Goal: Task Accomplishment & Management: Manage account settings

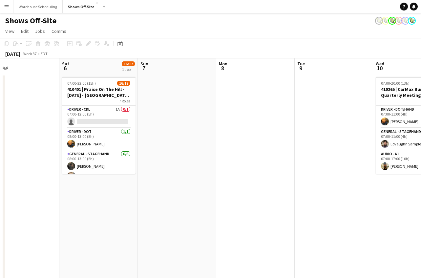
scroll to position [0, 151]
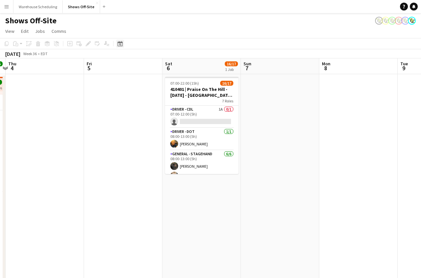
click at [123, 45] on div "Date picker" at bounding box center [120, 44] width 8 height 8
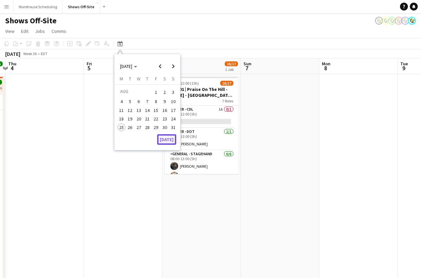
click at [171, 142] on button "[DATE]" at bounding box center [166, 139] width 19 height 10
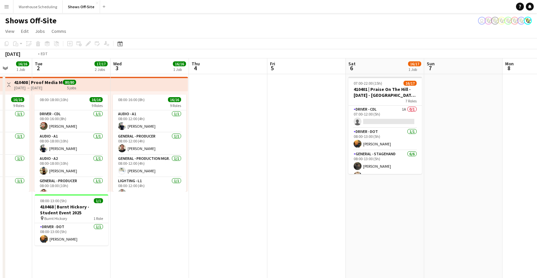
scroll to position [0, 236]
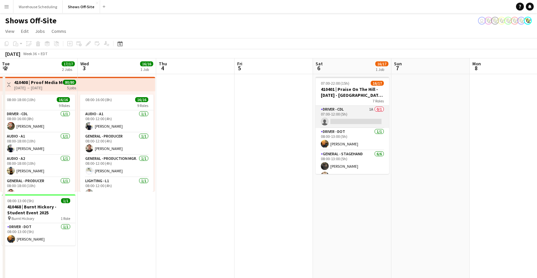
click at [349, 124] on app-card-role "Driver - CDL 1A 0/1 07:00-12:00 (5h) single-neutral-actions" at bounding box center [352, 117] width 73 height 22
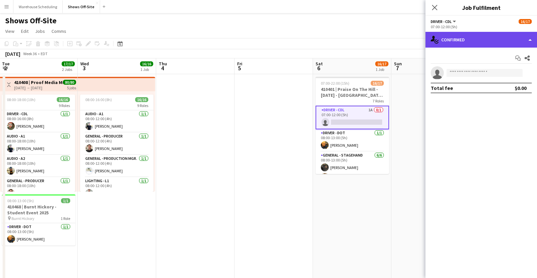
click at [475, 42] on div "single-neutral-actions-check-2 Confirmed" at bounding box center [481, 40] width 112 height 16
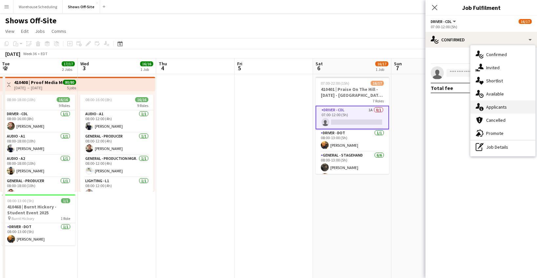
click at [493, 104] on div "single-neutral-actions-information Applicants" at bounding box center [502, 106] width 65 height 13
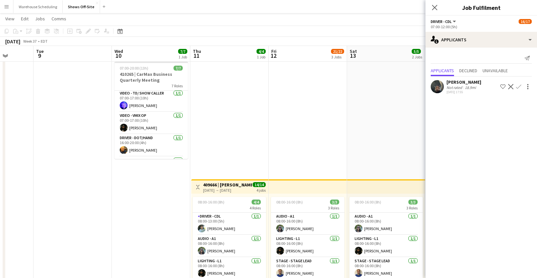
scroll to position [88, 0]
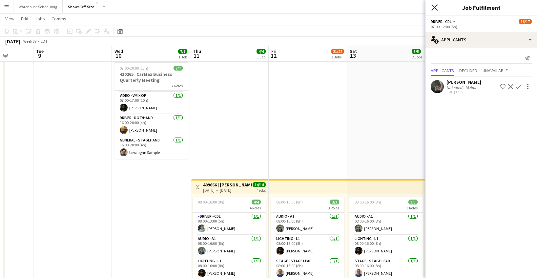
click at [432, 6] on icon at bounding box center [434, 7] width 6 height 6
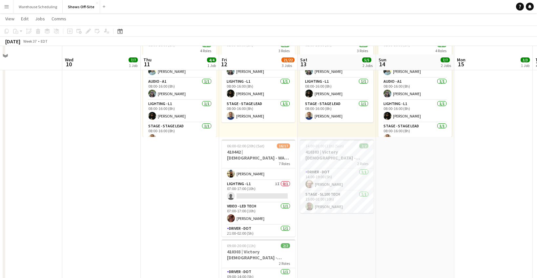
scroll to position [184, 0]
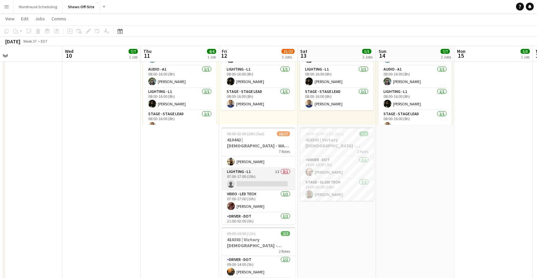
click at [248, 176] on app-card-role "Lighting - L1 1I 0/1 07:00-17:00 (10h) single-neutral-actions" at bounding box center [258, 179] width 73 height 22
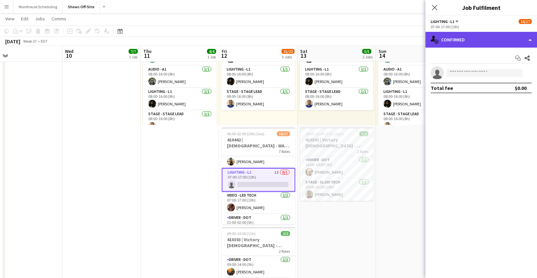
click at [485, 43] on div "single-neutral-actions-check-2 Confirmed" at bounding box center [481, 40] width 112 height 16
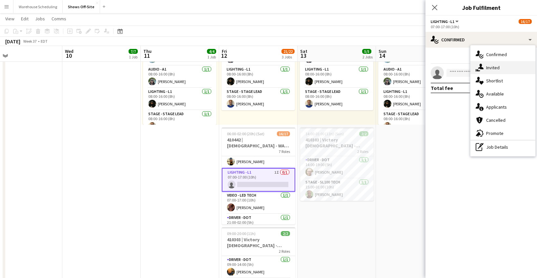
click at [487, 66] on div "single-neutral-actions-share-1 Invited" at bounding box center [502, 67] width 65 height 13
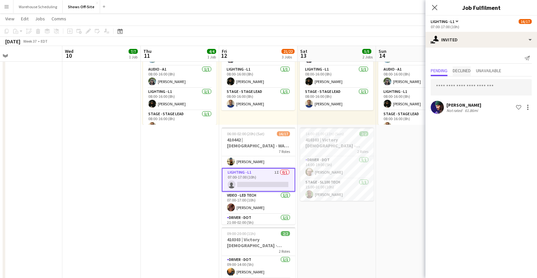
click at [460, 72] on span "Declined" at bounding box center [462, 70] width 18 height 5
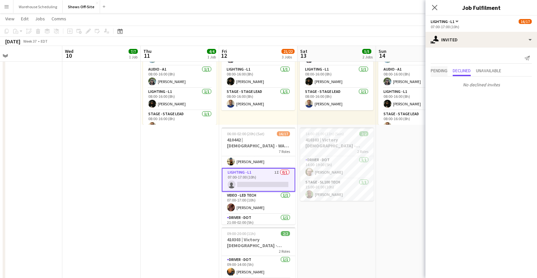
click at [442, 72] on span "Pending" at bounding box center [439, 70] width 17 height 5
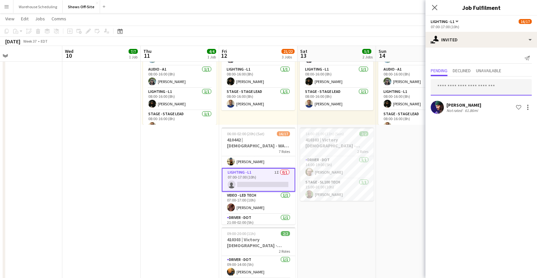
click at [451, 88] on input "text" at bounding box center [481, 87] width 101 height 16
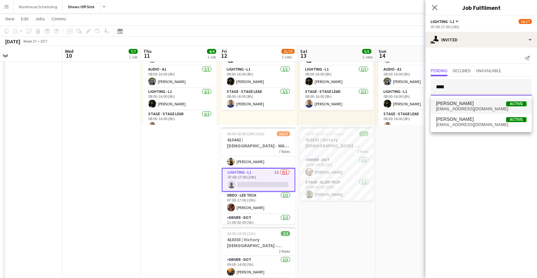
type input "****"
click at [454, 102] on span "[PERSON_NAME]" at bounding box center [455, 104] width 38 height 6
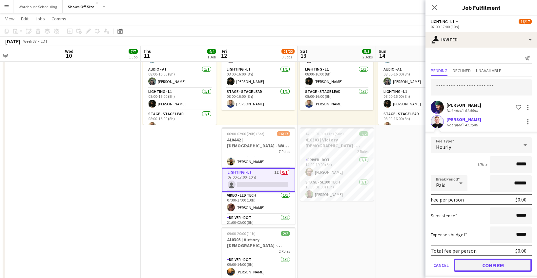
click at [488, 261] on button "Confirm" at bounding box center [493, 264] width 78 height 13
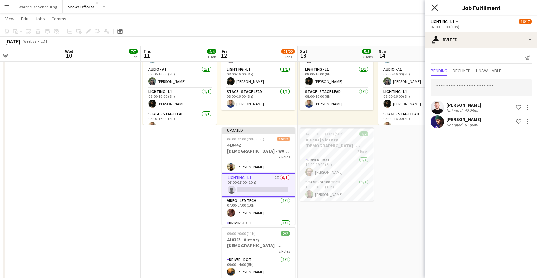
click at [436, 5] on icon "Close pop-in" at bounding box center [434, 7] width 6 height 6
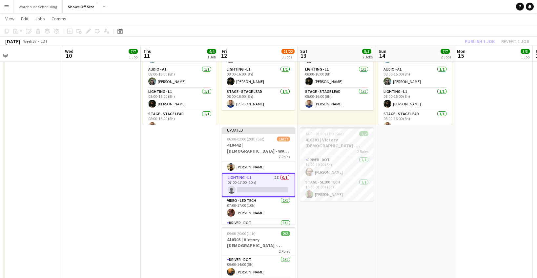
click at [475, 41] on div "Publish 1 job Revert 1 job" at bounding box center [497, 41] width 80 height 9
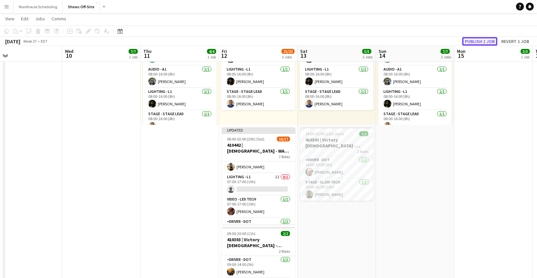
click at [475, 41] on button "Publish 1 job" at bounding box center [479, 41] width 35 height 9
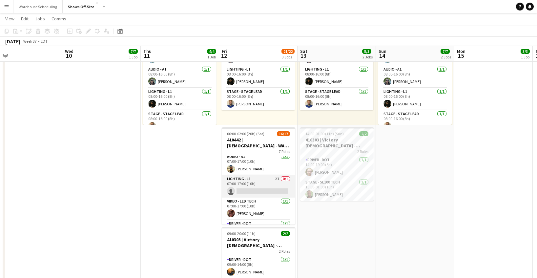
scroll to position [95, 0]
click at [252, 186] on app-card-role "Lighting - L1 2I 0/1 07:00-17:00 (10h) single-neutral-actions" at bounding box center [258, 186] width 73 height 22
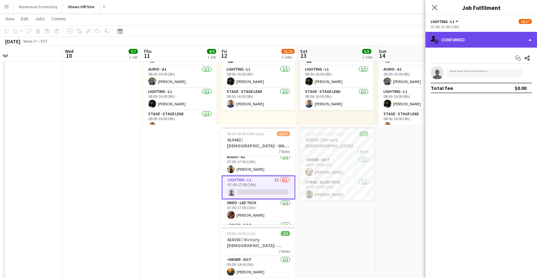
click at [471, 39] on div "single-neutral-actions-check-2 Confirmed" at bounding box center [481, 40] width 112 height 16
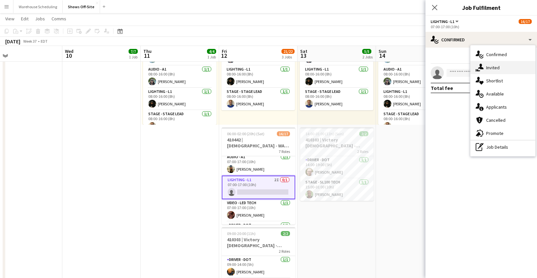
click at [483, 68] on icon at bounding box center [481, 67] width 6 height 6
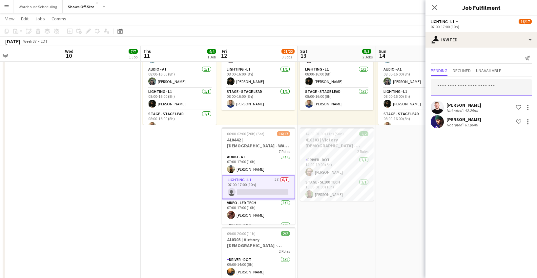
click at [459, 88] on input "text" at bounding box center [481, 87] width 101 height 16
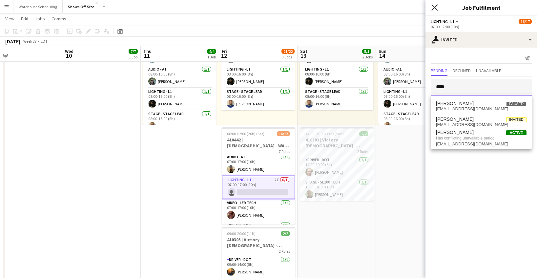
type input "****"
click at [434, 9] on icon "Close pop-in" at bounding box center [434, 7] width 6 height 6
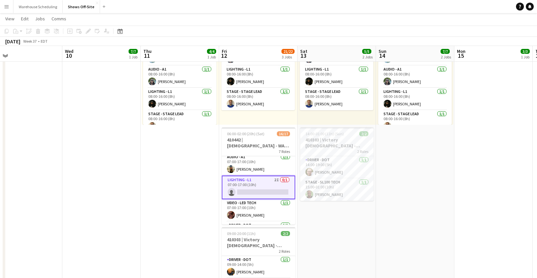
click at [173, 168] on app-date-cell "Toggle View 409666 | Crowder Event 09-11-2025 → 09-14-2025 14/14 4 jobs 08:00-1…" at bounding box center [180, 122] width 78 height 465
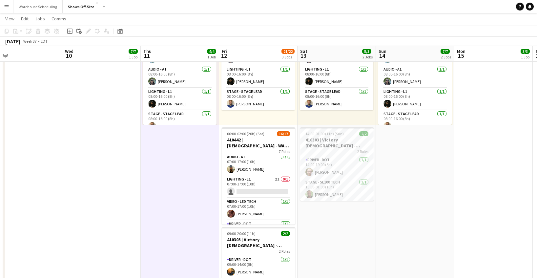
click at [169, 161] on app-date-cell "Toggle View 409666 | Crowder Event 09-11-2025 → 09-14-2025 14/14 4 jobs 08:00-1…" at bounding box center [180, 122] width 78 height 465
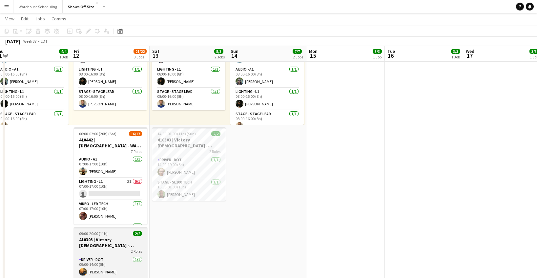
scroll to position [92, 0]
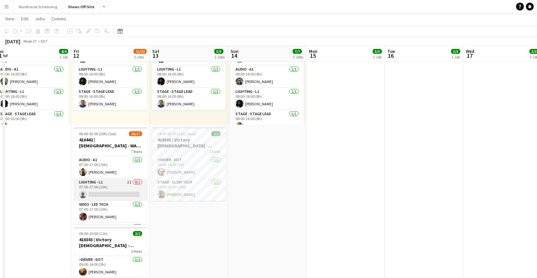
click at [132, 184] on app-card-role "Lighting - L1 2I 0/1 07:00-17:00 (10h) single-neutral-actions" at bounding box center [110, 189] width 73 height 22
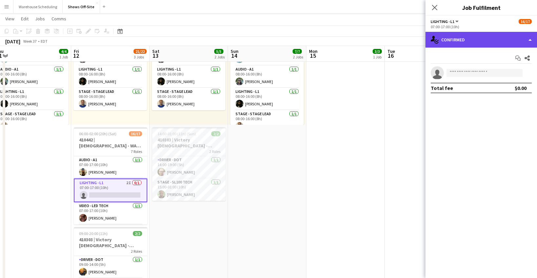
click at [489, 42] on div "single-neutral-actions-check-2 Confirmed" at bounding box center [481, 40] width 112 height 16
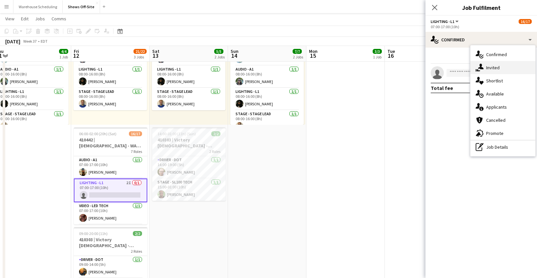
click at [496, 69] on div "single-neutral-actions-share-1 Invited" at bounding box center [502, 67] width 65 height 13
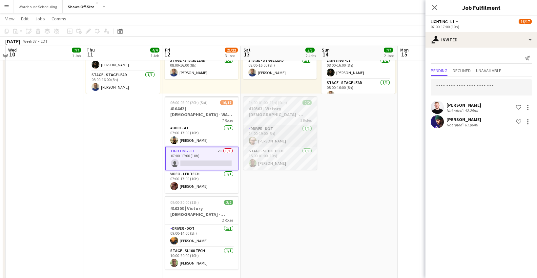
scroll to position [211, 0]
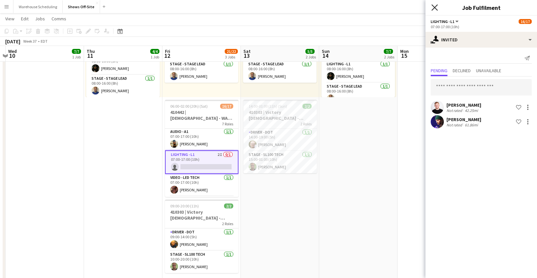
click at [436, 6] on icon at bounding box center [434, 7] width 6 height 6
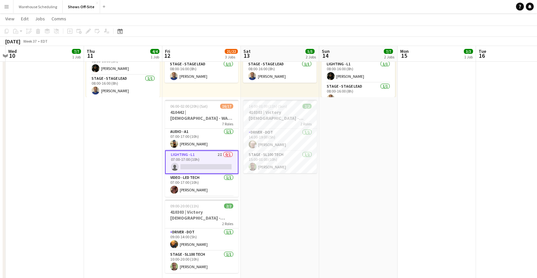
click at [432, 17] on app-page-menu "View Day view expanded Day view collapsed Month view Date picker Jump to today …" at bounding box center [268, 19] width 537 height 12
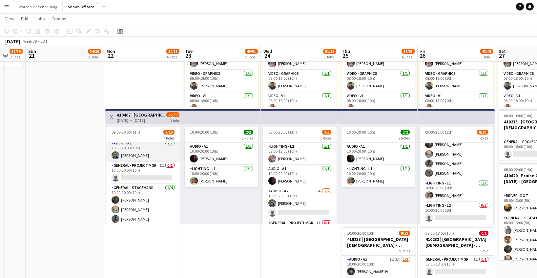
scroll to position [103, 0]
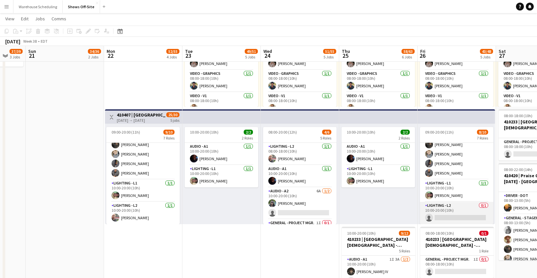
click at [444, 206] on app-card-role "Lighting - L2 0/1 10:00-20:00 (10h) single-neutral-actions" at bounding box center [456, 213] width 73 height 22
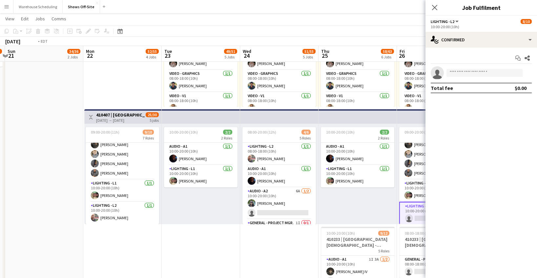
scroll to position [0, 235]
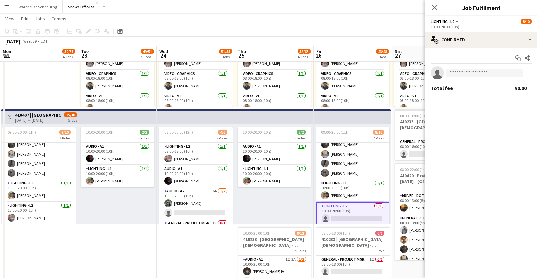
click at [495, 28] on div "10:00-20:00 (10h)" at bounding box center [481, 26] width 101 height 5
click at [483, 49] on div "Start chat Share single-neutral-actions Total fee $0.00" at bounding box center [481, 73] width 112 height 51
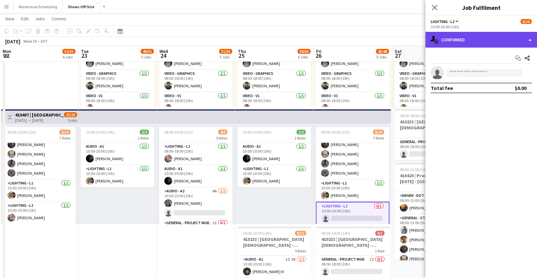
click at [488, 40] on div "single-neutral-actions-check-2 Confirmed" at bounding box center [481, 40] width 112 height 16
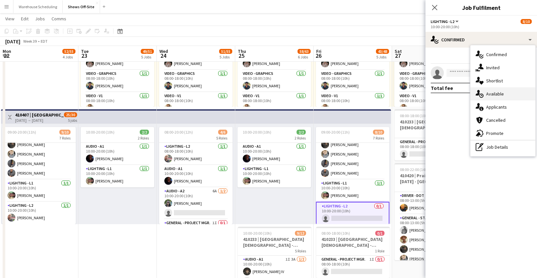
click at [502, 98] on div "single-neutral-actions-upload Available" at bounding box center [502, 93] width 65 height 13
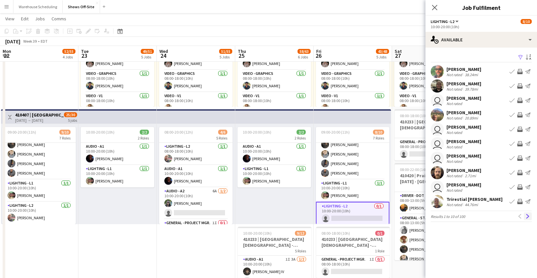
click at [529, 216] on app-icon "Next" at bounding box center [527, 216] width 5 height 5
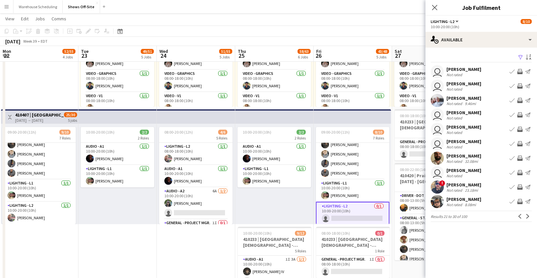
click at [529, 216] on app-icon "Next" at bounding box center [527, 216] width 5 height 5
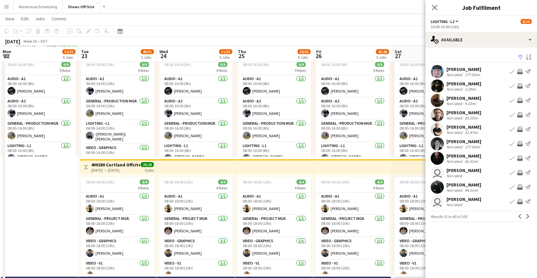
scroll to position [269, 0]
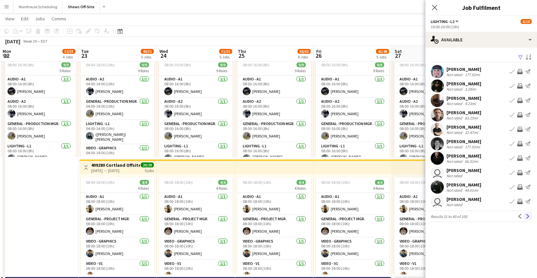
click at [527, 215] on app-icon "Next" at bounding box center [527, 216] width 5 height 5
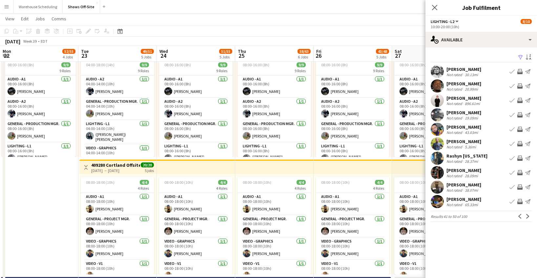
click at [527, 215] on app-icon "Next" at bounding box center [527, 216] width 5 height 5
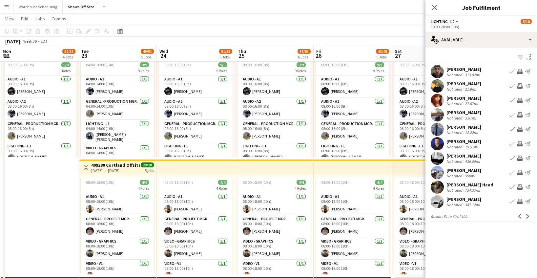
click at [527, 215] on app-icon "Next" at bounding box center [527, 216] width 5 height 5
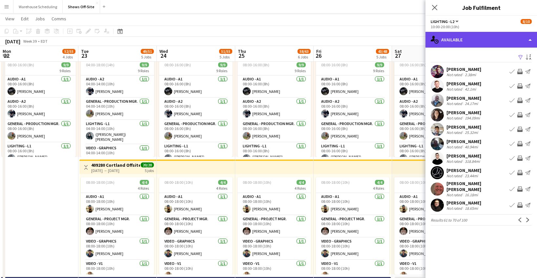
click at [475, 39] on div "single-neutral-actions-upload Available" at bounding box center [481, 40] width 112 height 16
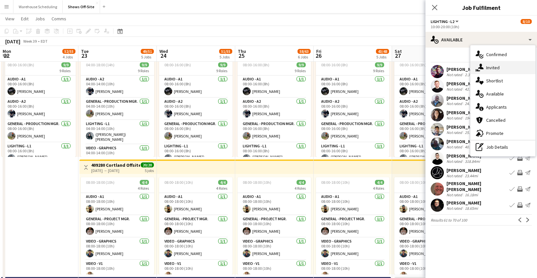
click at [480, 67] on icon at bounding box center [481, 67] width 6 height 6
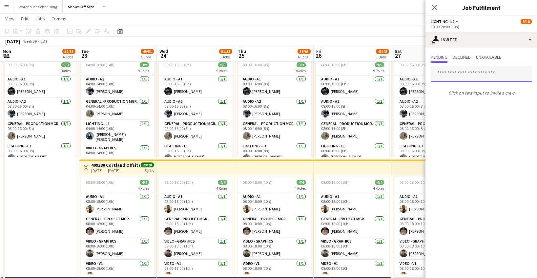
click at [458, 73] on input "text" at bounding box center [481, 74] width 101 height 16
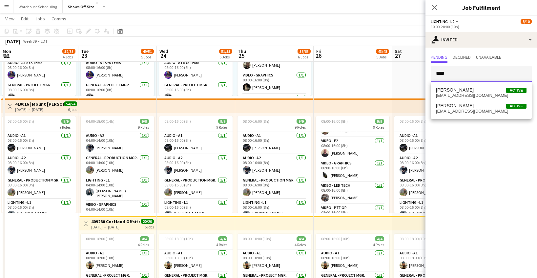
scroll to position [119, 0]
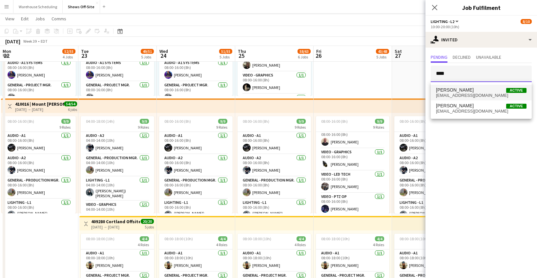
type input "****"
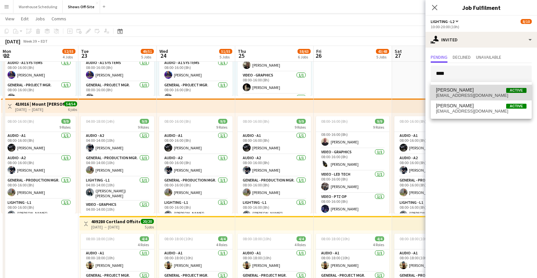
click at [479, 88] on span "Lucas Reed Active" at bounding box center [481, 90] width 91 height 6
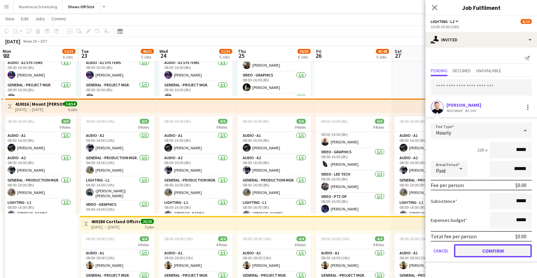
click at [471, 254] on button "Confirm" at bounding box center [493, 250] width 78 height 13
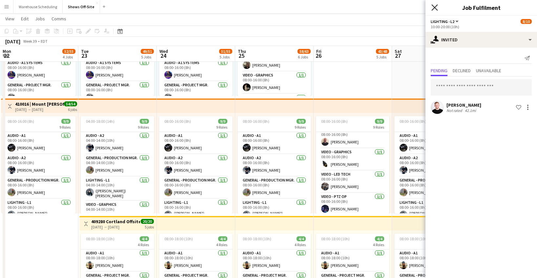
click at [434, 7] on icon at bounding box center [434, 7] width 6 height 6
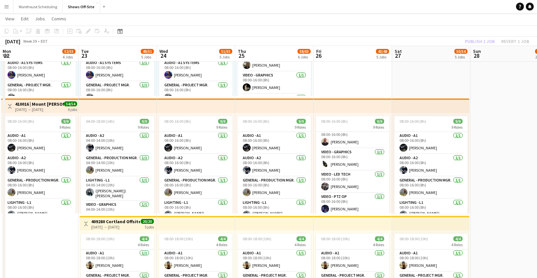
click at [460, 34] on app-toolbar "Copy Paste Paste Command V Paste with crew Command Shift V Paste linked Job Del…" at bounding box center [268, 31] width 537 height 11
click at [471, 41] on button "Publish 1 job" at bounding box center [479, 41] width 35 height 9
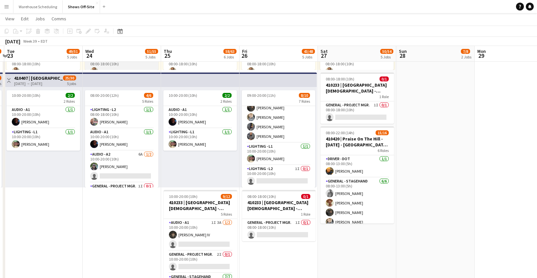
scroll to position [0, 140]
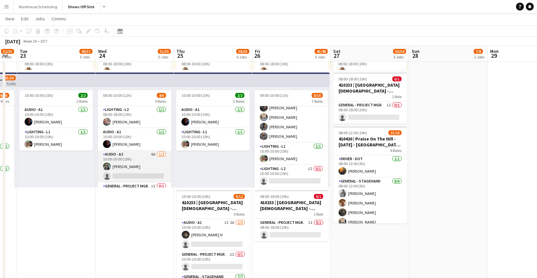
click at [136, 165] on app-card-role "Audio - A2 6A 1/2 10:00-20:00 (10h) Johnnie Crowder IV single-neutral-actions" at bounding box center [134, 167] width 73 height 32
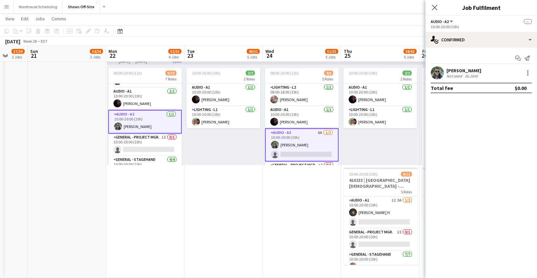
scroll to position [15, 0]
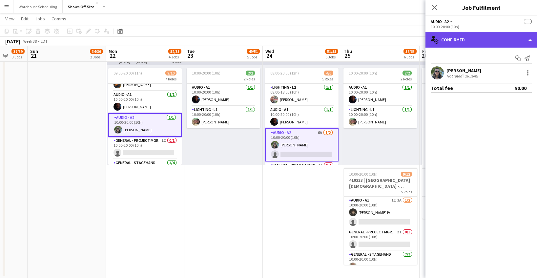
click at [470, 37] on div "single-neutral-actions-check-2 Confirmed" at bounding box center [481, 40] width 112 height 16
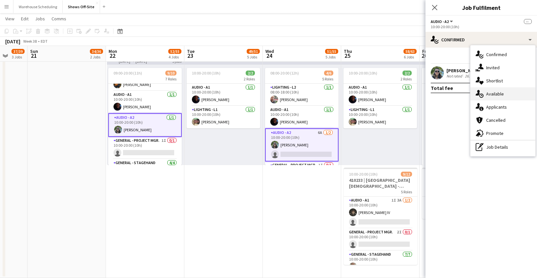
click at [507, 94] on div "single-neutral-actions-upload Available" at bounding box center [502, 93] width 65 height 13
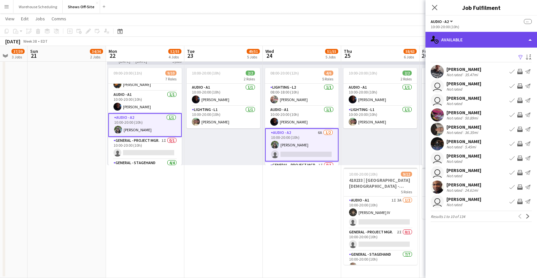
click at [484, 38] on div "single-neutral-actions-upload Available" at bounding box center [481, 40] width 112 height 16
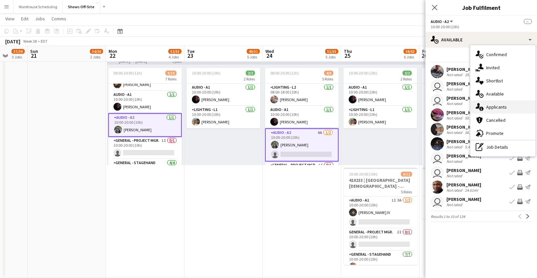
click at [497, 108] on div "single-neutral-actions-information Applicants" at bounding box center [502, 106] width 65 height 13
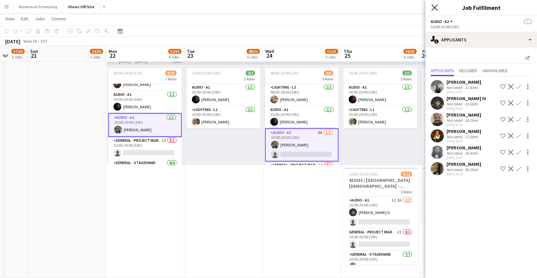
click at [433, 10] on icon "Close pop-in" at bounding box center [434, 7] width 6 height 6
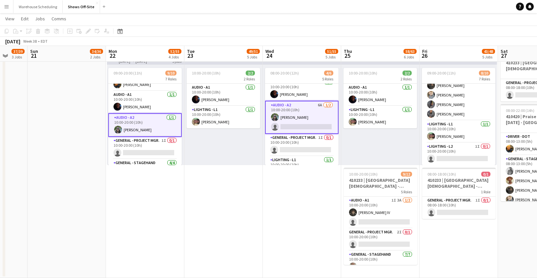
scroll to position [41, 0]
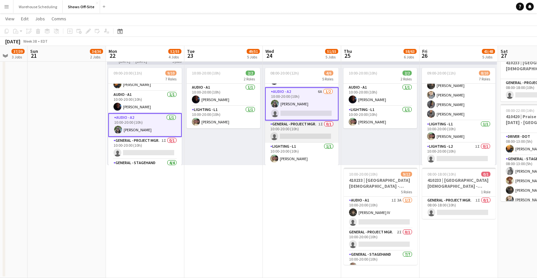
click at [309, 131] on app-card-role "General - Project Mgr. 1I 0/1 10:00-20:00 (10h) single-neutral-actions" at bounding box center [301, 131] width 73 height 22
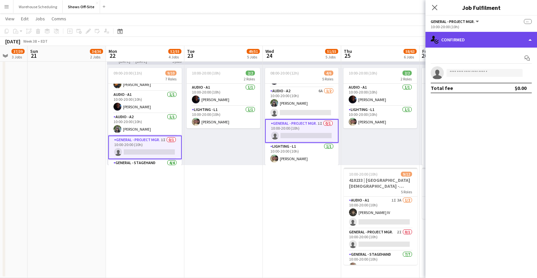
click at [472, 43] on div "single-neutral-actions-check-2 Confirmed" at bounding box center [481, 40] width 112 height 16
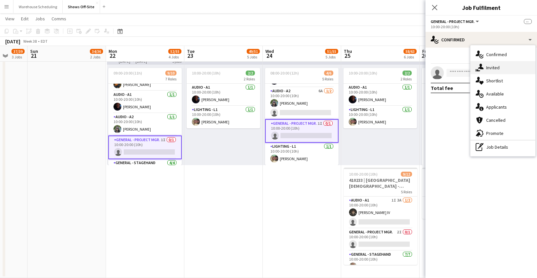
click at [500, 67] on div "single-neutral-actions-share-1 Invited" at bounding box center [502, 67] width 65 height 13
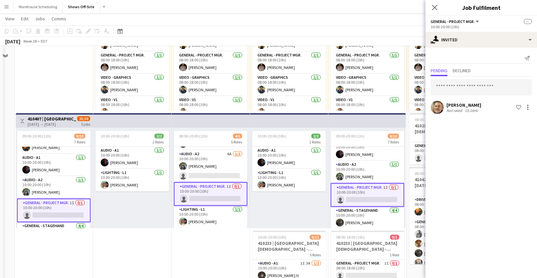
scroll to position [436, 0]
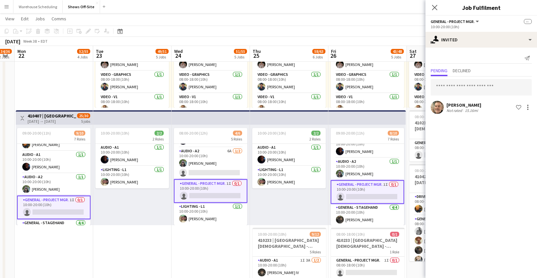
click at [479, 52] on div "Send notification Pending Declined Douglas Whitney Not rated 15.16mi Shortlist …" at bounding box center [481, 84] width 112 height 73
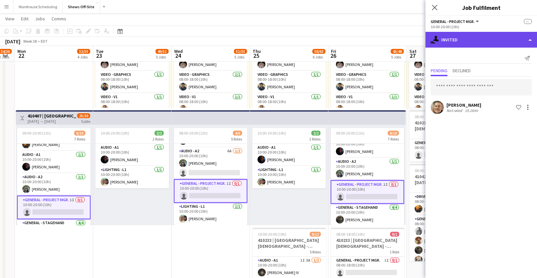
click at [483, 44] on div "single-neutral-actions-share-1 Invited" at bounding box center [481, 40] width 112 height 16
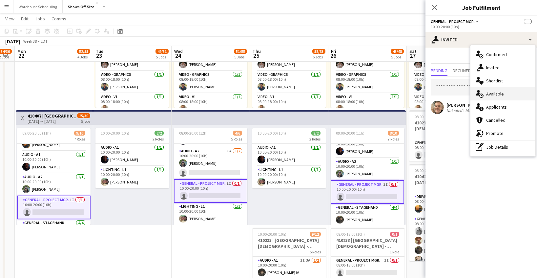
click at [502, 96] on div "single-neutral-actions-upload Available" at bounding box center [502, 93] width 65 height 13
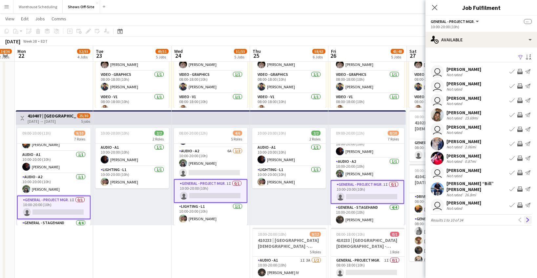
click at [526, 217] on app-icon "Next" at bounding box center [527, 219] width 5 height 5
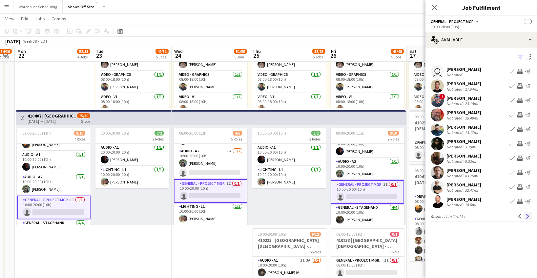
click at [526, 215] on app-icon "Next" at bounding box center [527, 216] width 5 height 5
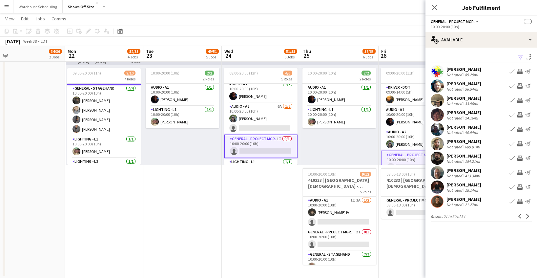
scroll to position [105, 0]
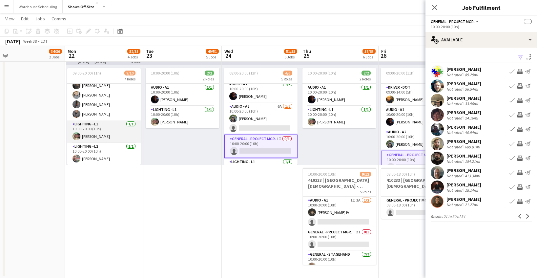
click at [95, 132] on app-card-role "Lighting - L1 1/1 10:00-20:00 (10h) christopher mckenna" at bounding box center [103, 131] width 73 height 22
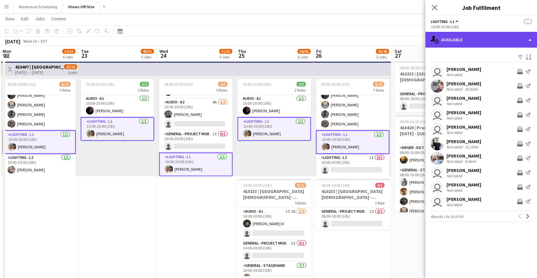
click at [461, 42] on div "single-neutral-actions-upload Available" at bounding box center [481, 40] width 112 height 16
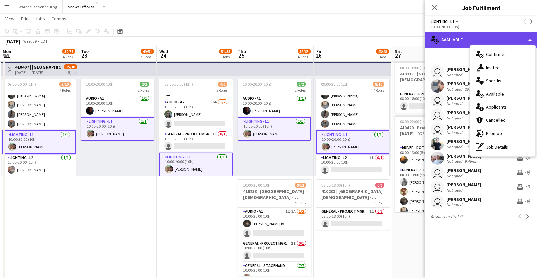
click at [443, 36] on div "single-neutral-actions-upload Available" at bounding box center [481, 40] width 112 height 16
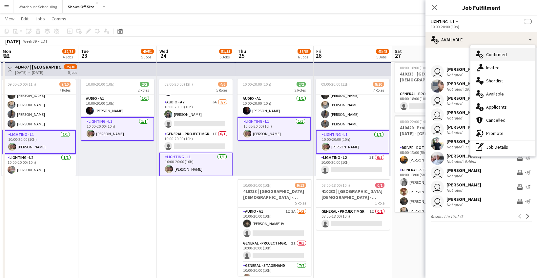
click at [490, 55] on div "single-neutral-actions-check-2 Confirmed" at bounding box center [502, 54] width 65 height 13
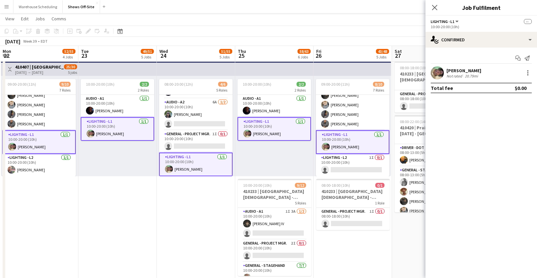
click at [431, 71] on app-user-avatar at bounding box center [437, 72] width 13 height 13
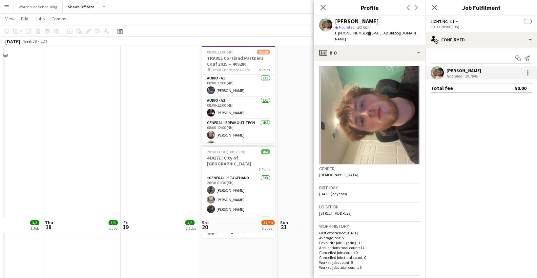
scroll to position [145, 0]
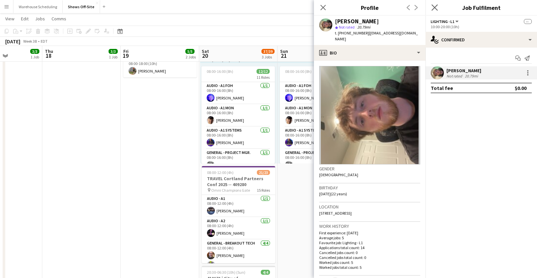
click at [437, 8] on app-icon "Close pop-in" at bounding box center [435, 8] width 10 height 10
